Goal: Navigation & Orientation: Find specific page/section

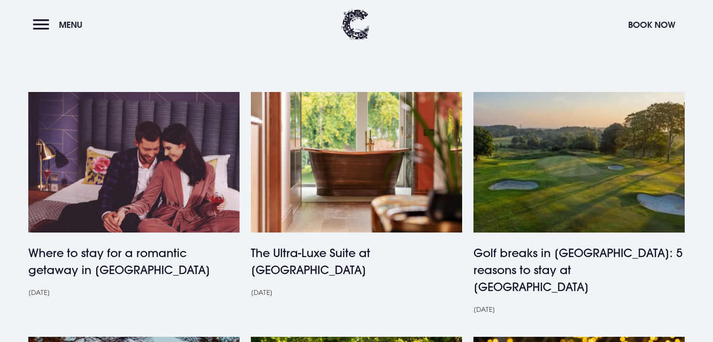
scroll to position [468, 0]
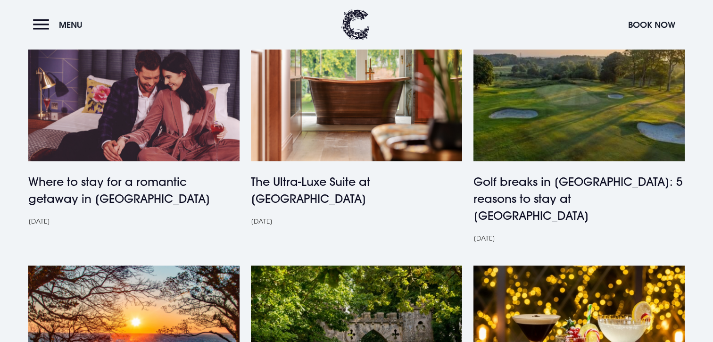
click at [351, 266] on img at bounding box center [356, 336] width 211 height 141
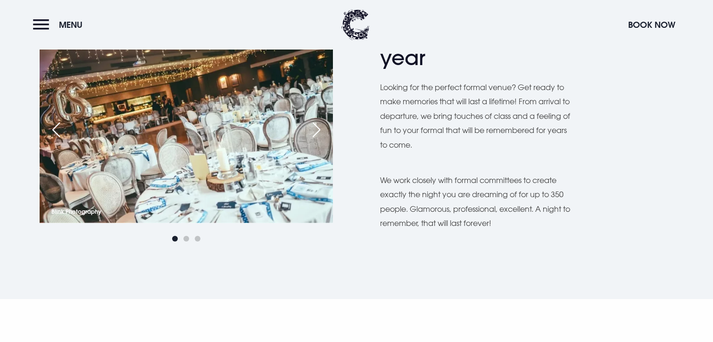
scroll to position [609, 0]
